Goal: Find specific page/section: Find specific page/section

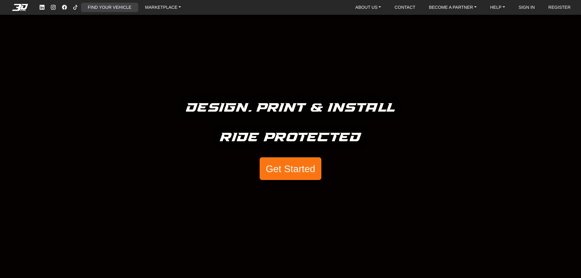
click at [129, 9] on link "FIND YOUR VEHICLE" at bounding box center [109, 7] width 48 height 9
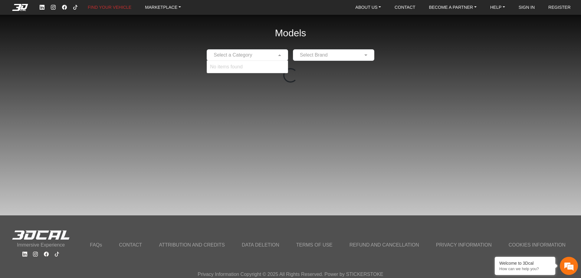
click at [271, 56] on input "text" at bounding box center [241, 54] width 63 height 7
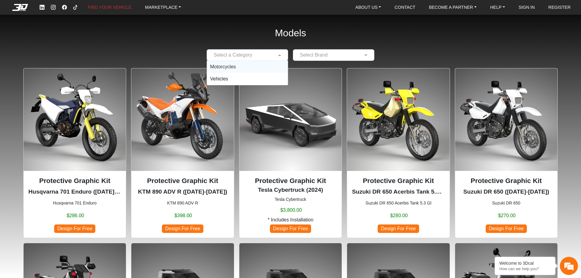
click at [236, 70] on div "Motorcycles" at bounding box center [247, 67] width 81 height 12
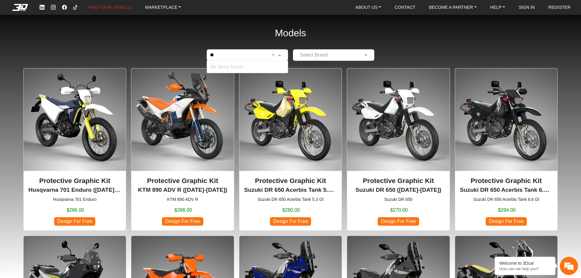
type input "*"
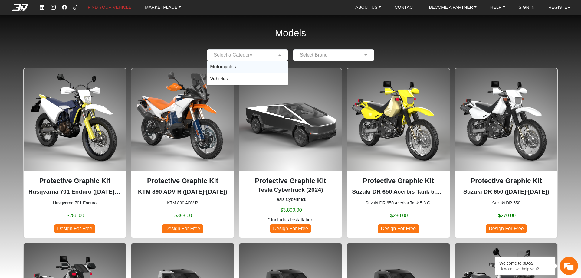
click at [229, 69] on span "Motorcycles" at bounding box center [223, 66] width 26 height 5
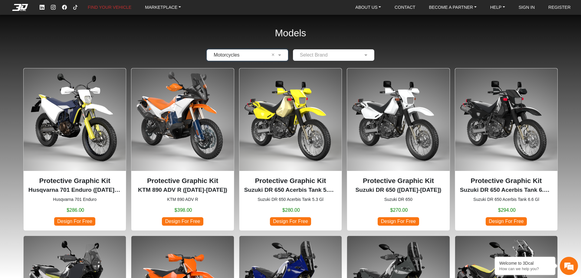
click at [361, 56] on div at bounding box center [333, 55] width 81 height 8
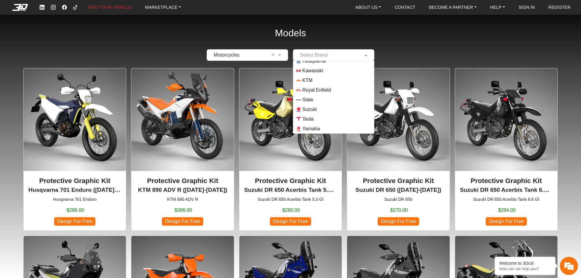
scroll to position [53, 0]
click at [333, 72] on span "Kawasaki" at bounding box center [333, 70] width 75 height 5
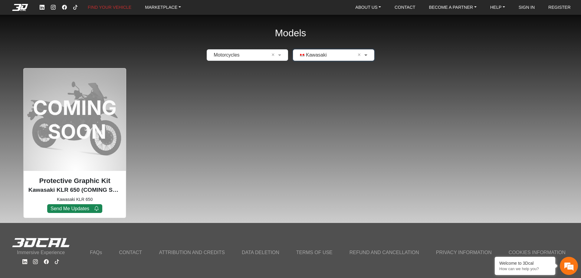
click at [368, 57] on span at bounding box center [367, 54] width 8 height 7
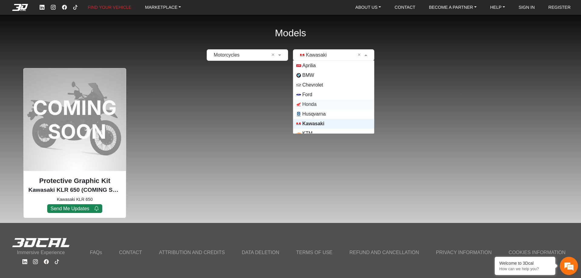
click at [323, 106] on span "Honda" at bounding box center [333, 104] width 75 height 5
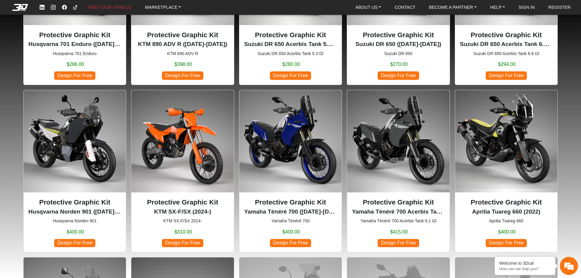
scroll to position [0, 0]
